Goal: Entertainment & Leisure: Consume media (video, audio)

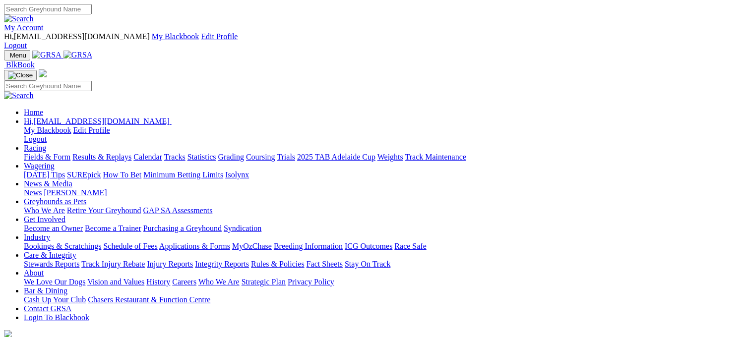
click at [46, 144] on link "Racing" at bounding box center [35, 148] width 22 height 8
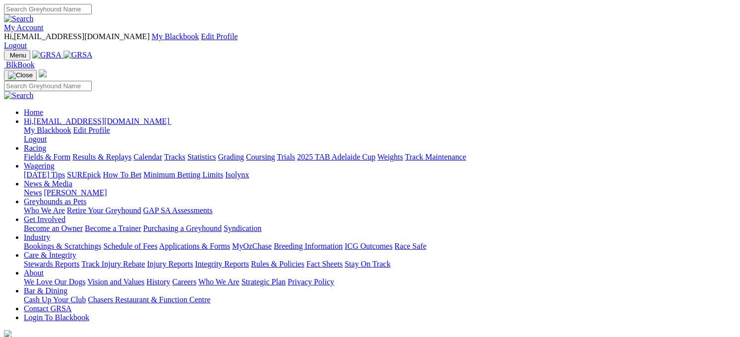
click at [46, 144] on link "Racing" at bounding box center [35, 148] width 22 height 8
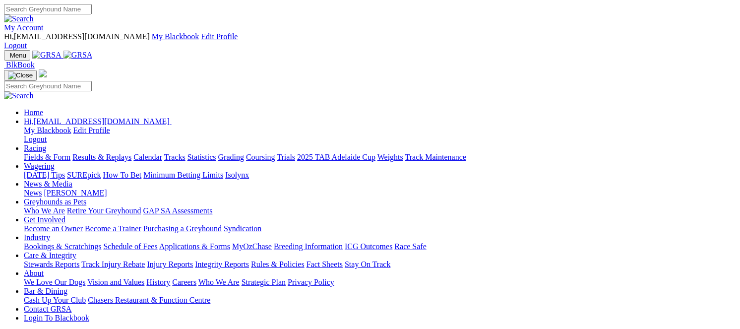
click at [131, 153] on link "Results & Replays" at bounding box center [101, 157] width 59 height 8
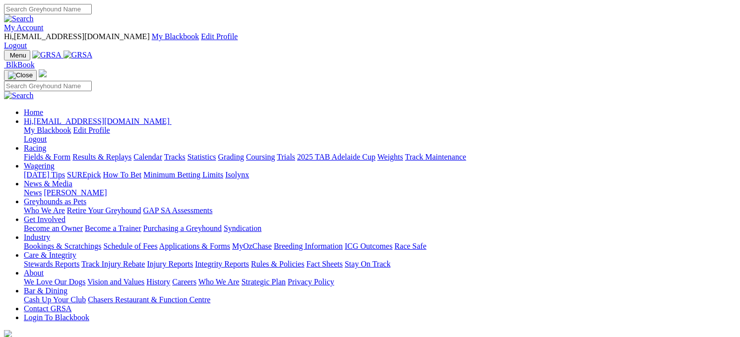
click at [46, 144] on link "Racing" at bounding box center [35, 148] width 22 height 8
drag, startPoint x: 0, startPoint y: 0, endPoint x: 167, endPoint y: 38, distance: 171.4
click at [46, 144] on link "Racing" at bounding box center [35, 148] width 22 height 8
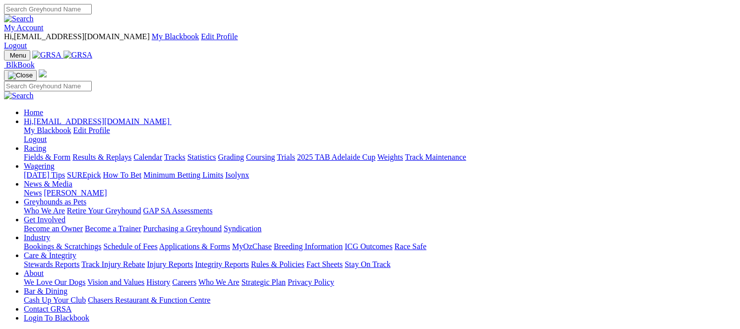
click at [131, 153] on link "Results & Replays" at bounding box center [101, 157] width 59 height 8
